Goal: Find specific page/section: Find specific page/section

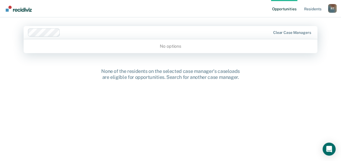
click at [62, 32] on div at bounding box center [166, 32] width 208 height 6
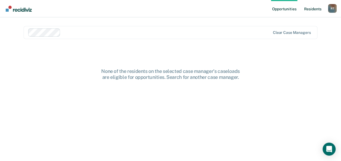
click at [312, 9] on link "Resident s" at bounding box center [313, 8] width 20 height 17
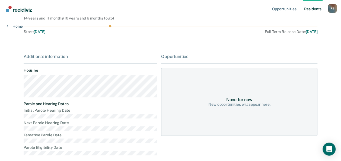
scroll to position [68, 0]
